Goal: Go to known website: Access a specific website the user already knows

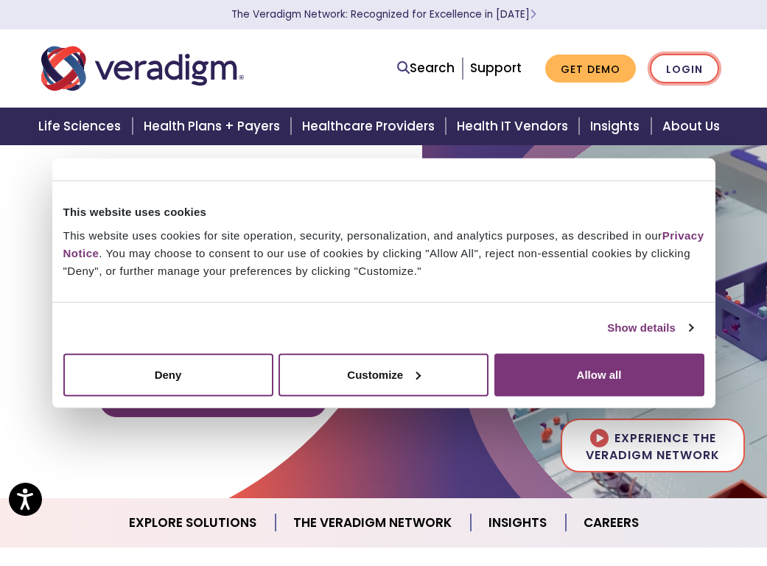
click at [685, 79] on link "Login" at bounding box center [684, 69] width 69 height 30
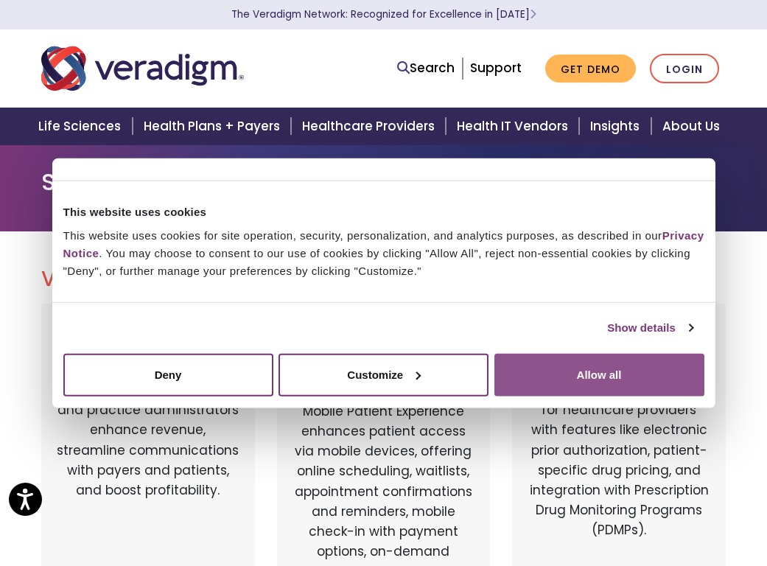
click at [649, 367] on button "Allow all" at bounding box center [600, 374] width 210 height 43
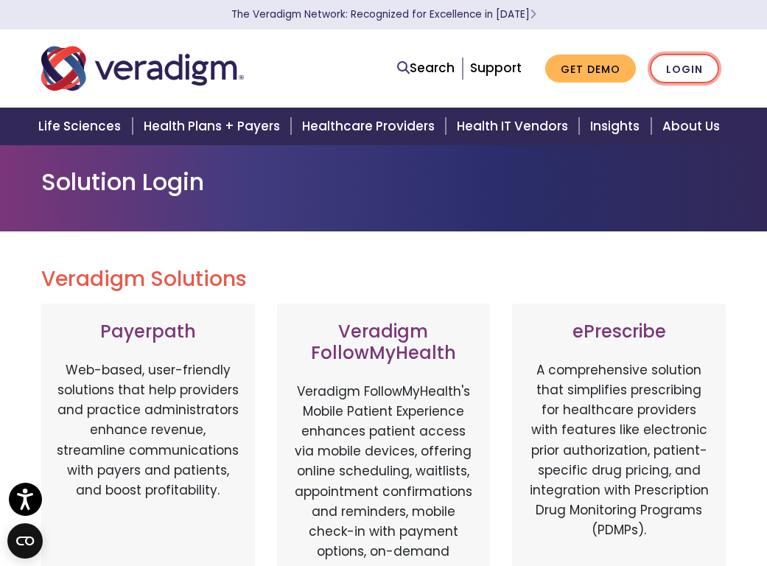
click at [698, 69] on link "Login" at bounding box center [684, 69] width 69 height 30
click at [672, 71] on link "Login" at bounding box center [684, 69] width 69 height 30
